Goal: Transaction & Acquisition: Purchase product/service

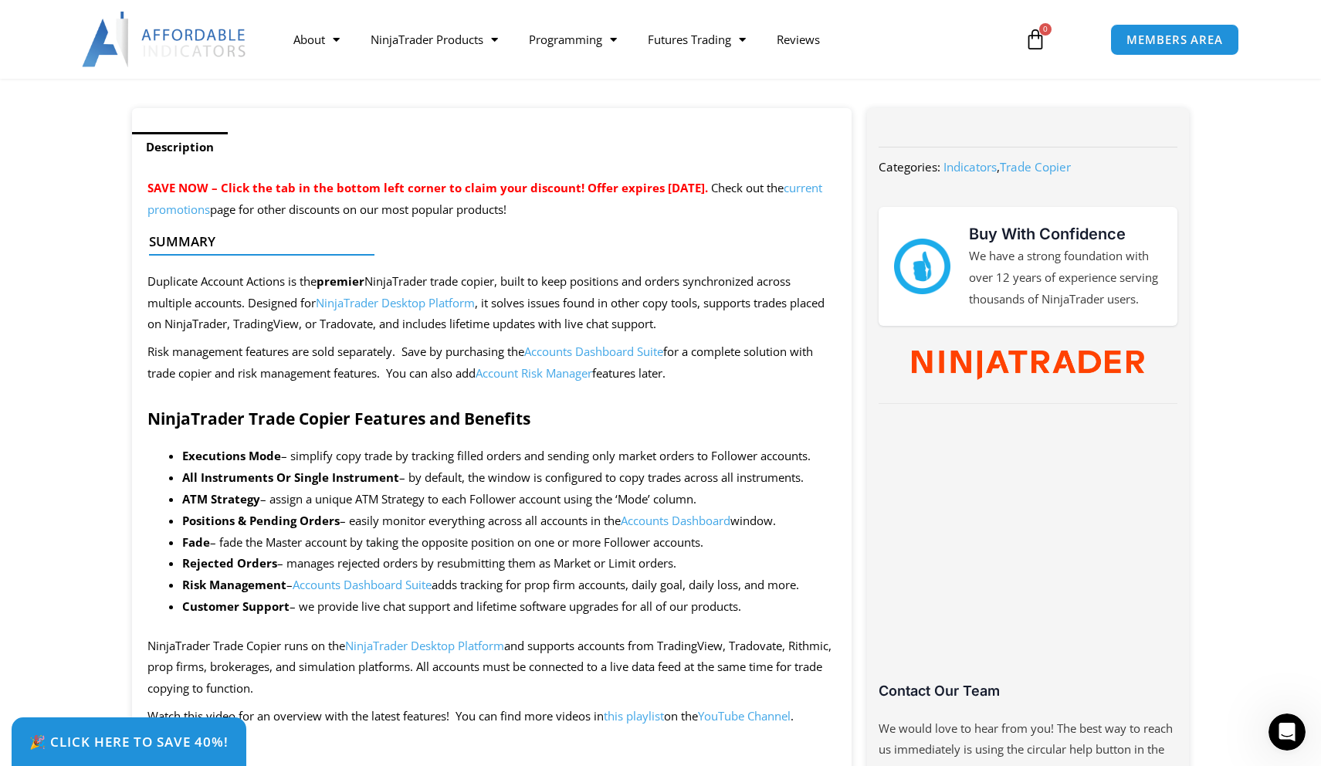
scroll to position [552, 0]
click at [368, 576] on link "Accounts Dashboard Suite" at bounding box center [362, 583] width 139 height 15
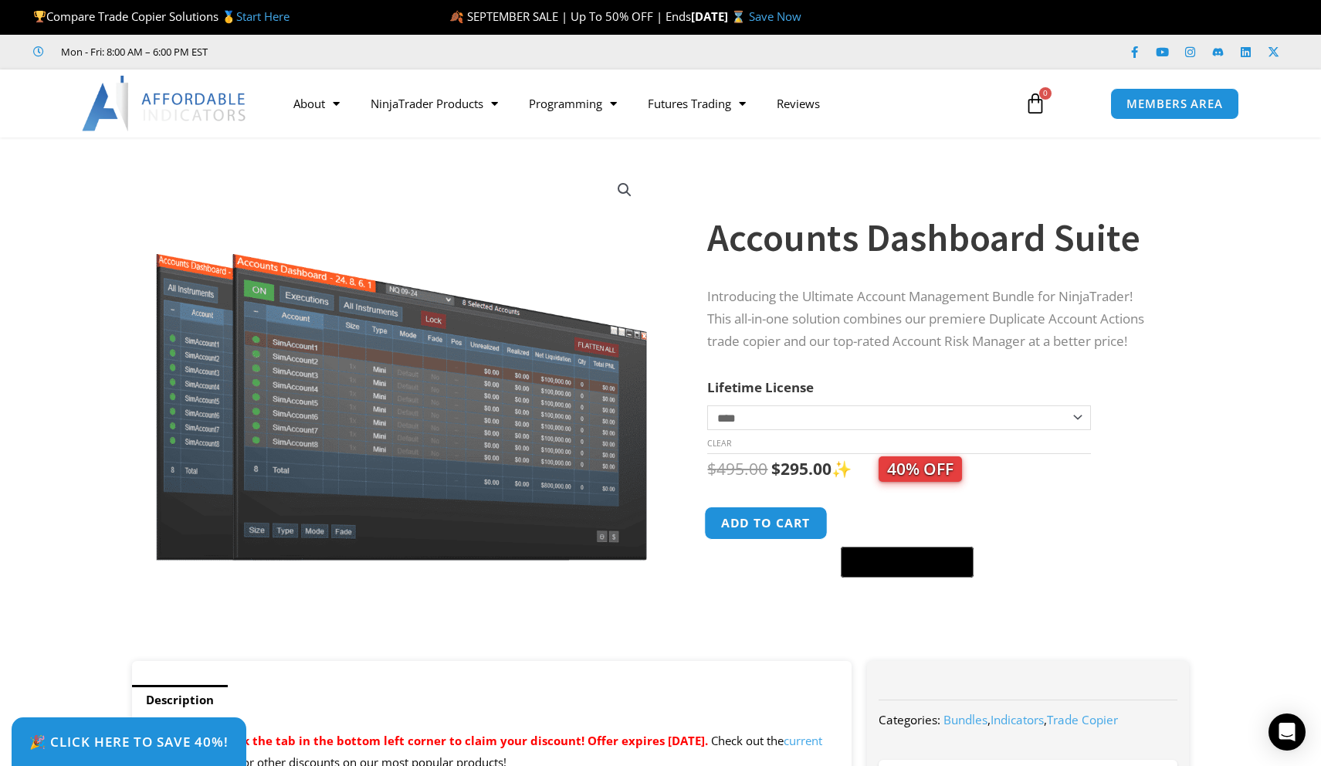
click at [745, 535] on button "Add to cart" at bounding box center [767, 522] width 124 height 33
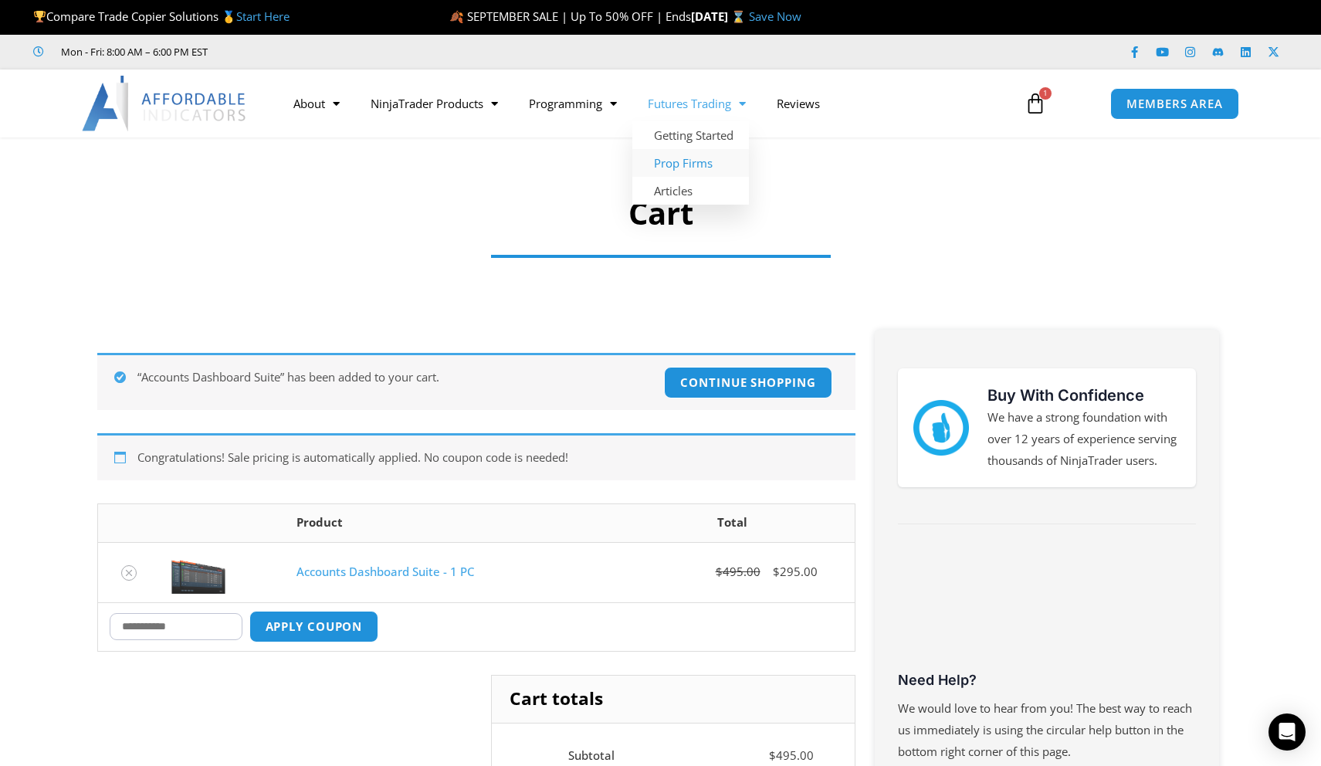
click at [676, 161] on link "Prop Firms" at bounding box center [690, 163] width 117 height 28
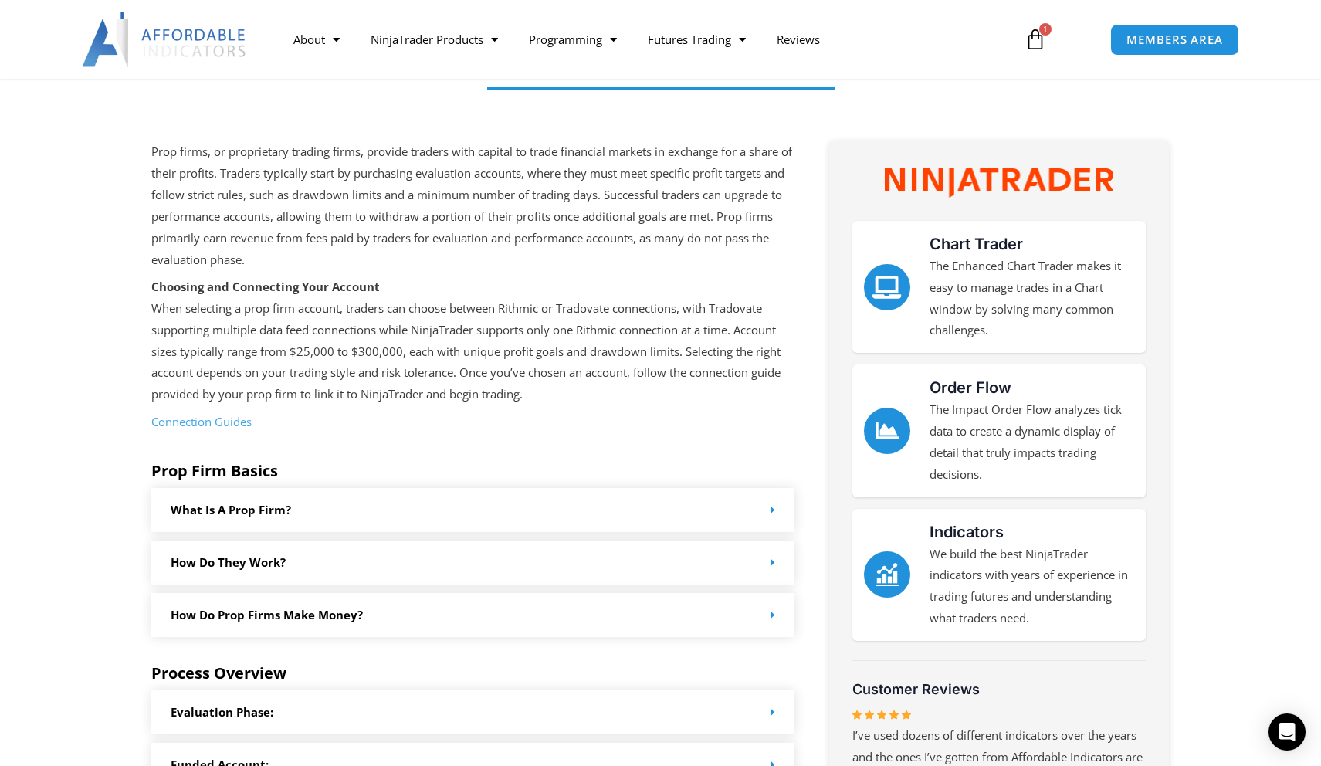
scroll to position [189, 0]
click at [890, 281] on icon "Chart Trader" at bounding box center [887, 288] width 25 height 25
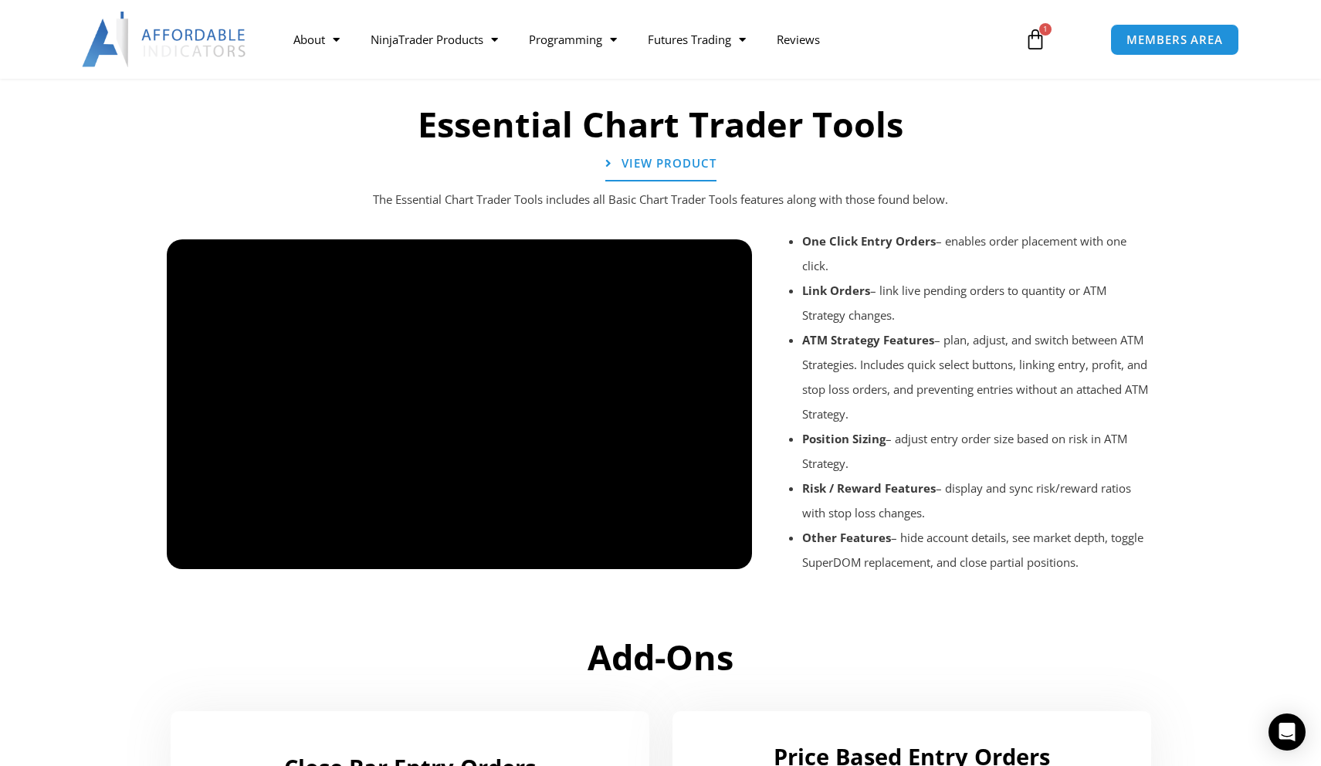
scroll to position [1672, 0]
click at [664, 157] on span "View Product" at bounding box center [669, 163] width 104 height 13
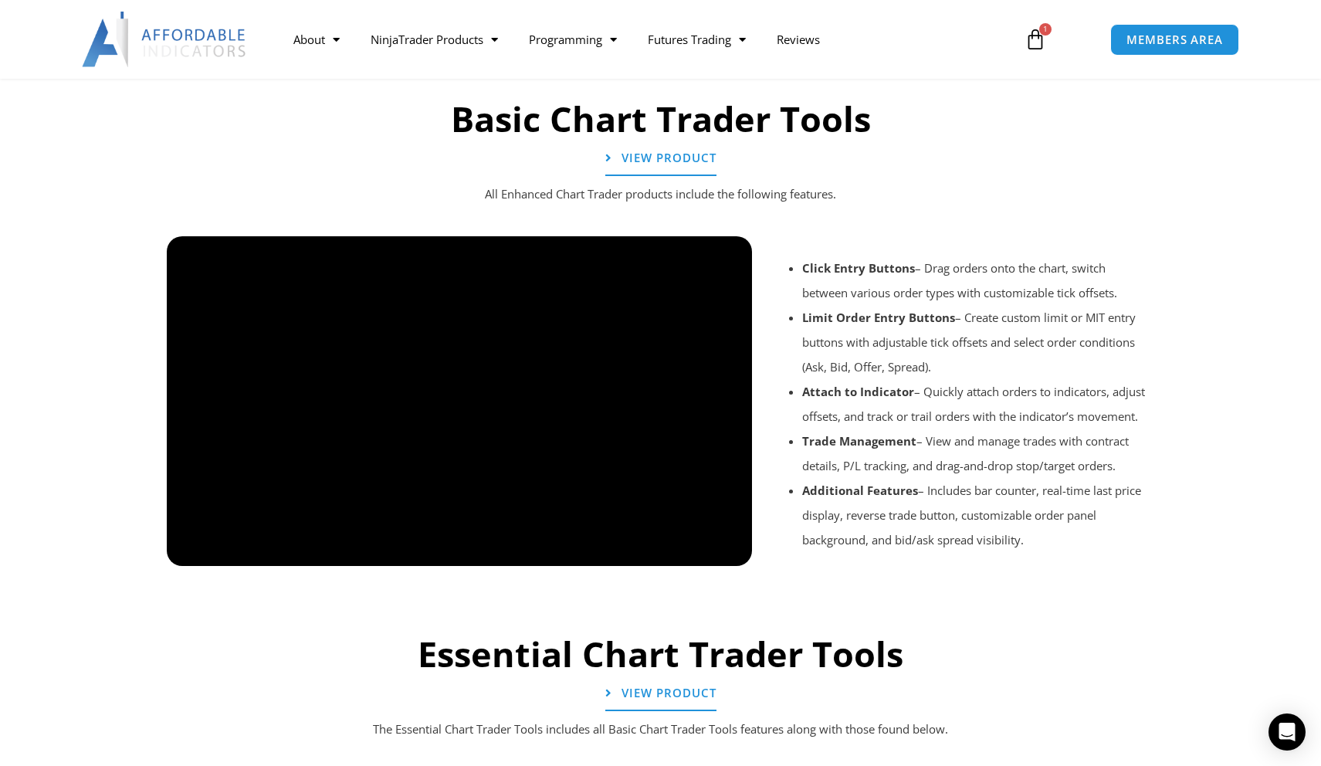
scroll to position [1141, 0]
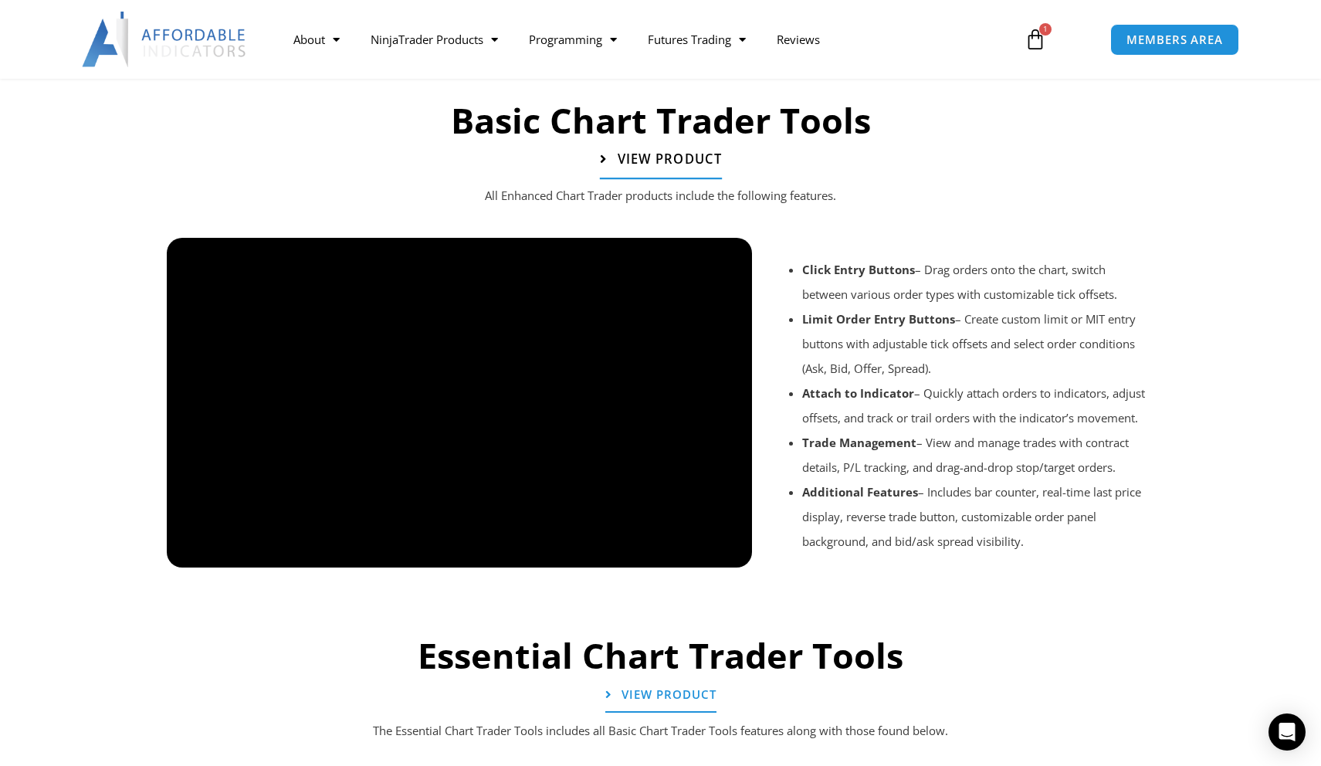
click at [686, 155] on span "View Product" at bounding box center [669, 159] width 104 height 13
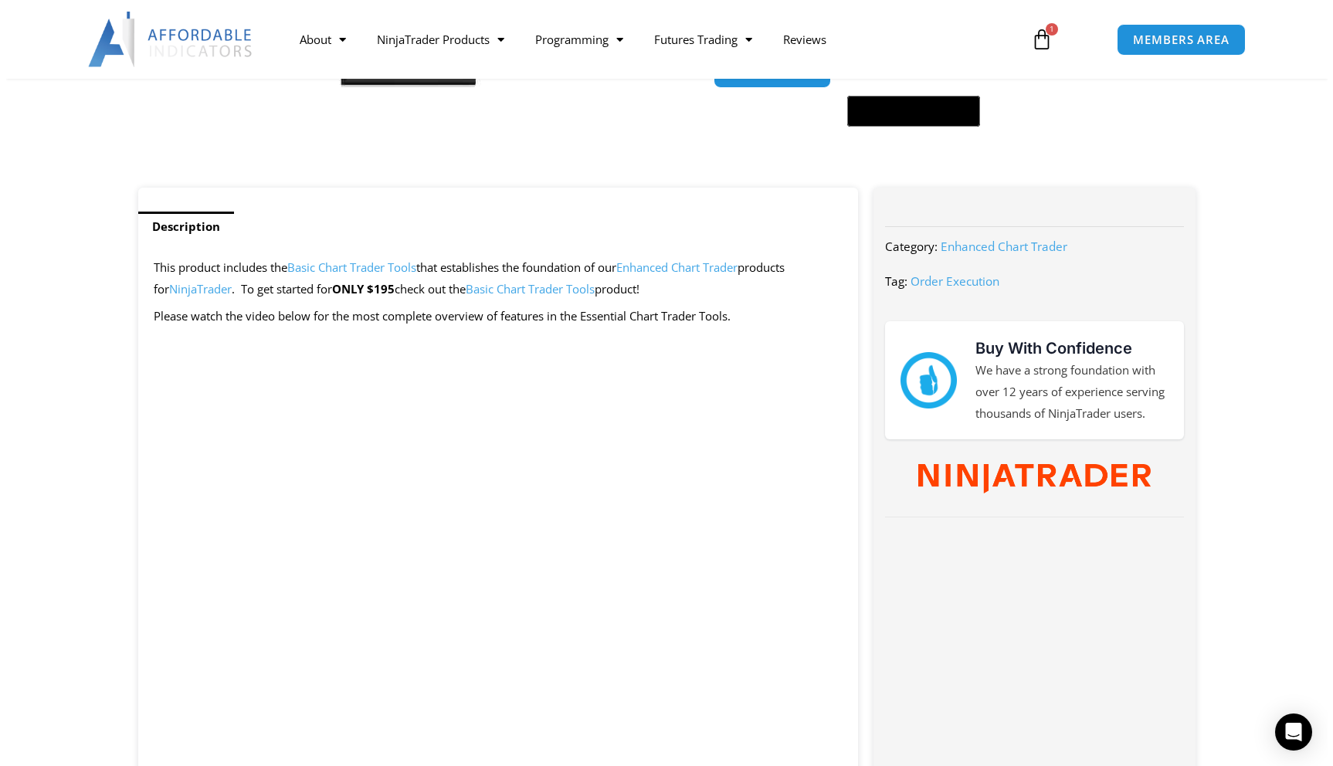
scroll to position [493, 0]
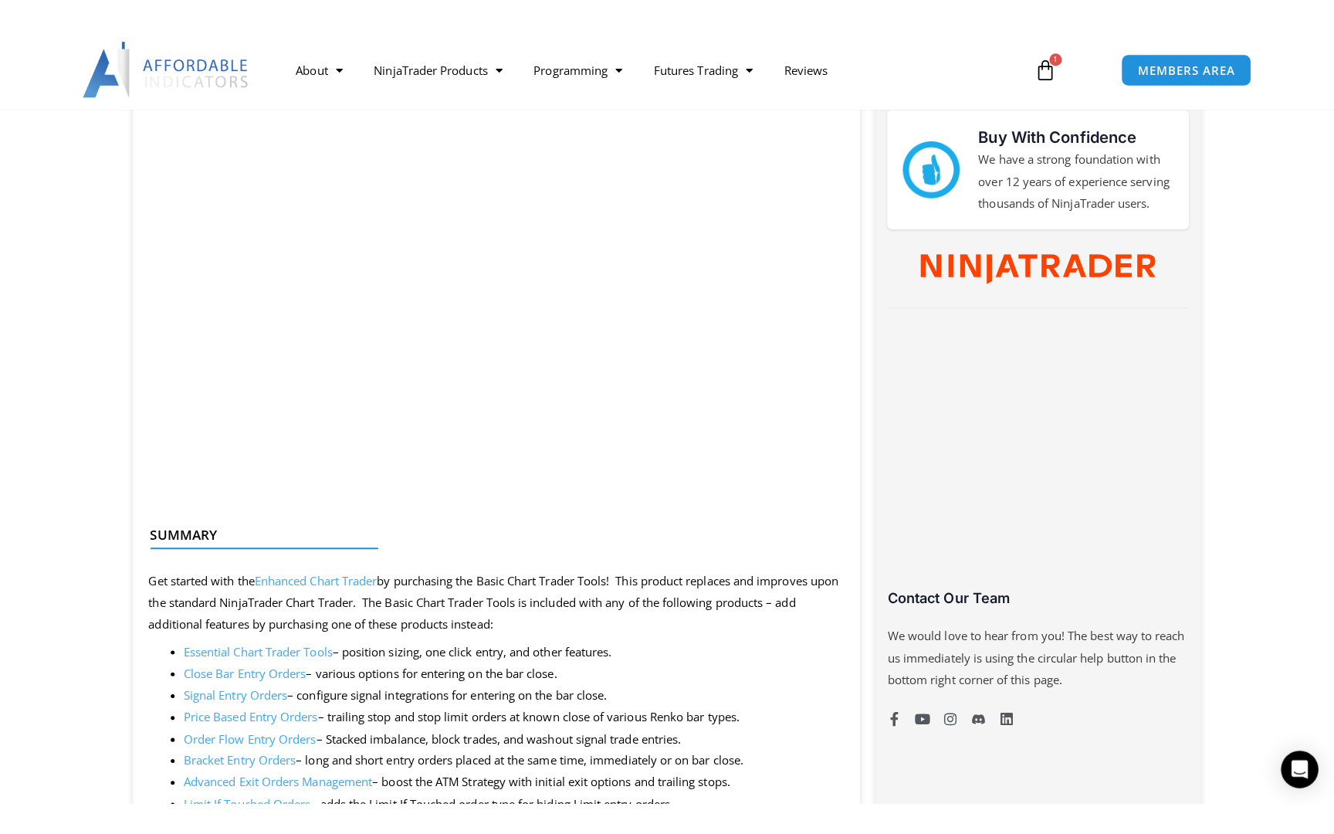
scroll to position [745, 0]
